Goal: Find specific page/section: Find specific page/section

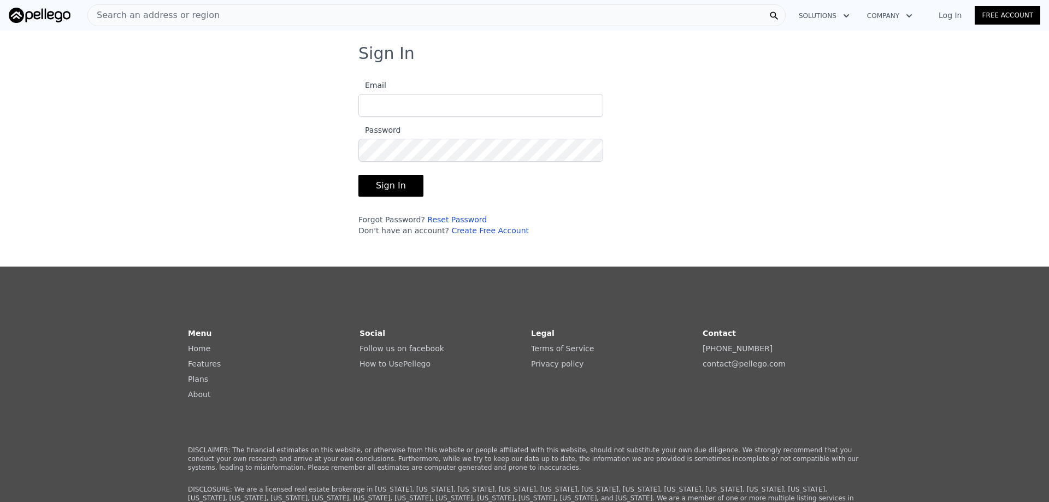
click at [512, 110] on input "Email" at bounding box center [480, 105] width 245 height 23
type input "[PERSON_NAME][EMAIL_ADDRESS][PERSON_NAME][DOMAIN_NAME]"
click at [953, 14] on link "Log In" at bounding box center [949, 15] width 49 height 11
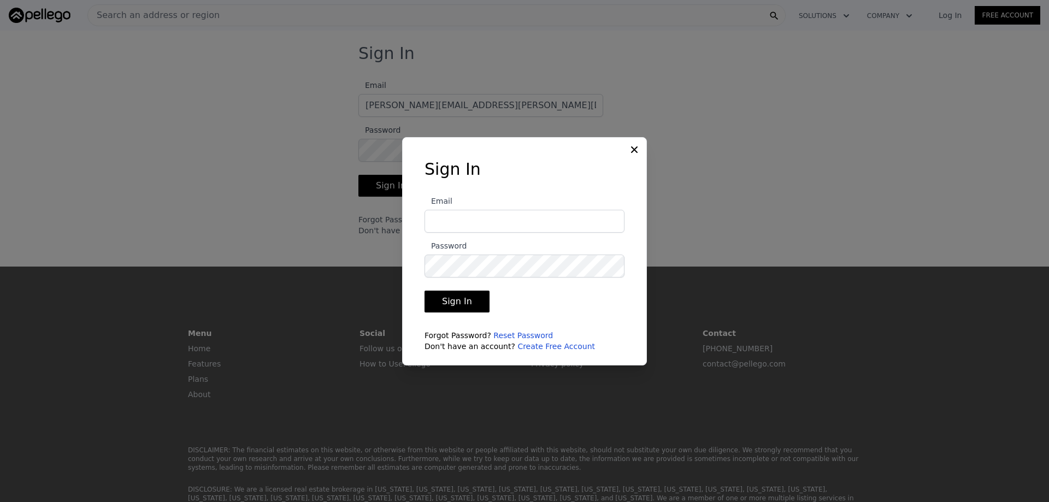
click at [523, 223] on input "Email" at bounding box center [524, 221] width 200 height 23
type input "[PERSON_NAME][EMAIL_ADDRESS][PERSON_NAME][DOMAIN_NAME]"
click at [269, 174] on div at bounding box center [524, 251] width 1049 height 502
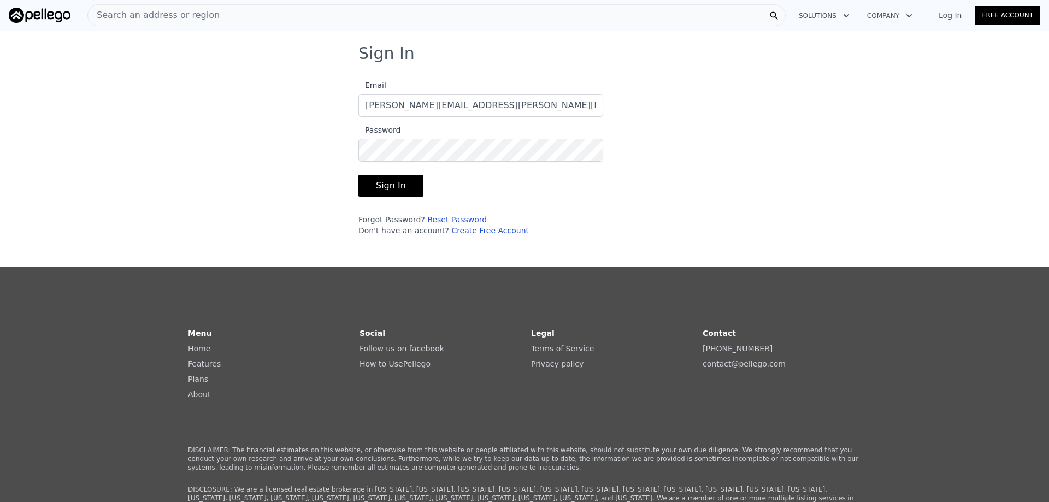
click at [171, 13] on span "Search an address or region" at bounding box center [154, 15] width 132 height 13
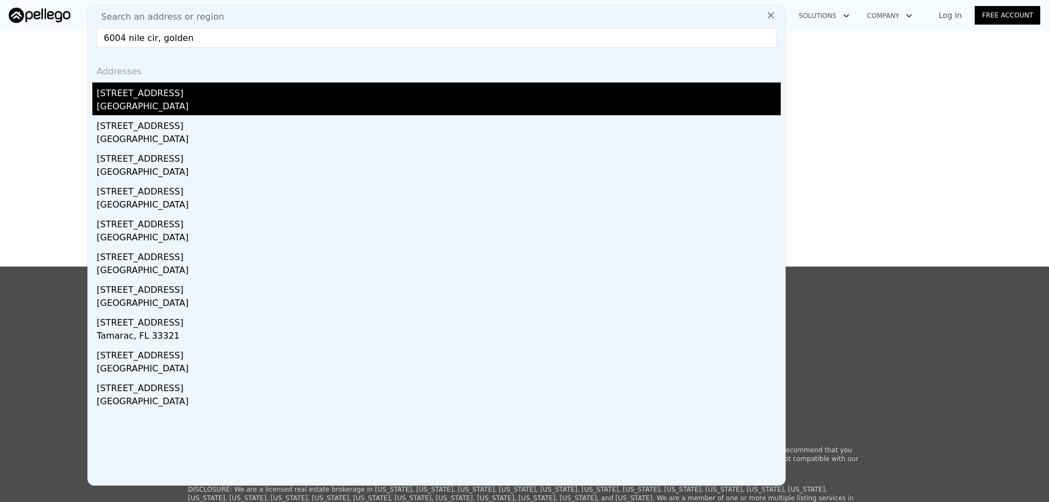
type input "6004 nile cir, golden"
click at [113, 106] on div "[GEOGRAPHIC_DATA]" at bounding box center [439, 107] width 684 height 15
